Goal: Task Accomplishment & Management: Use online tool/utility

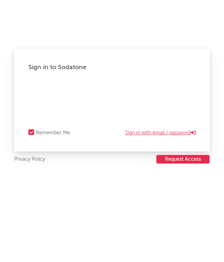
click at [152, 133] on link "Sign in with email / password" at bounding box center [160, 133] width 70 height 9
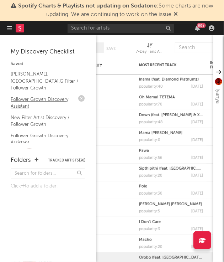
click at [27, 97] on link "Follower Growth Discovery Assistant" at bounding box center [45, 102] width 68 height 15
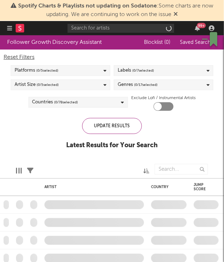
checkbox input "true"
